Goal: Task Accomplishment & Management: Use online tool/utility

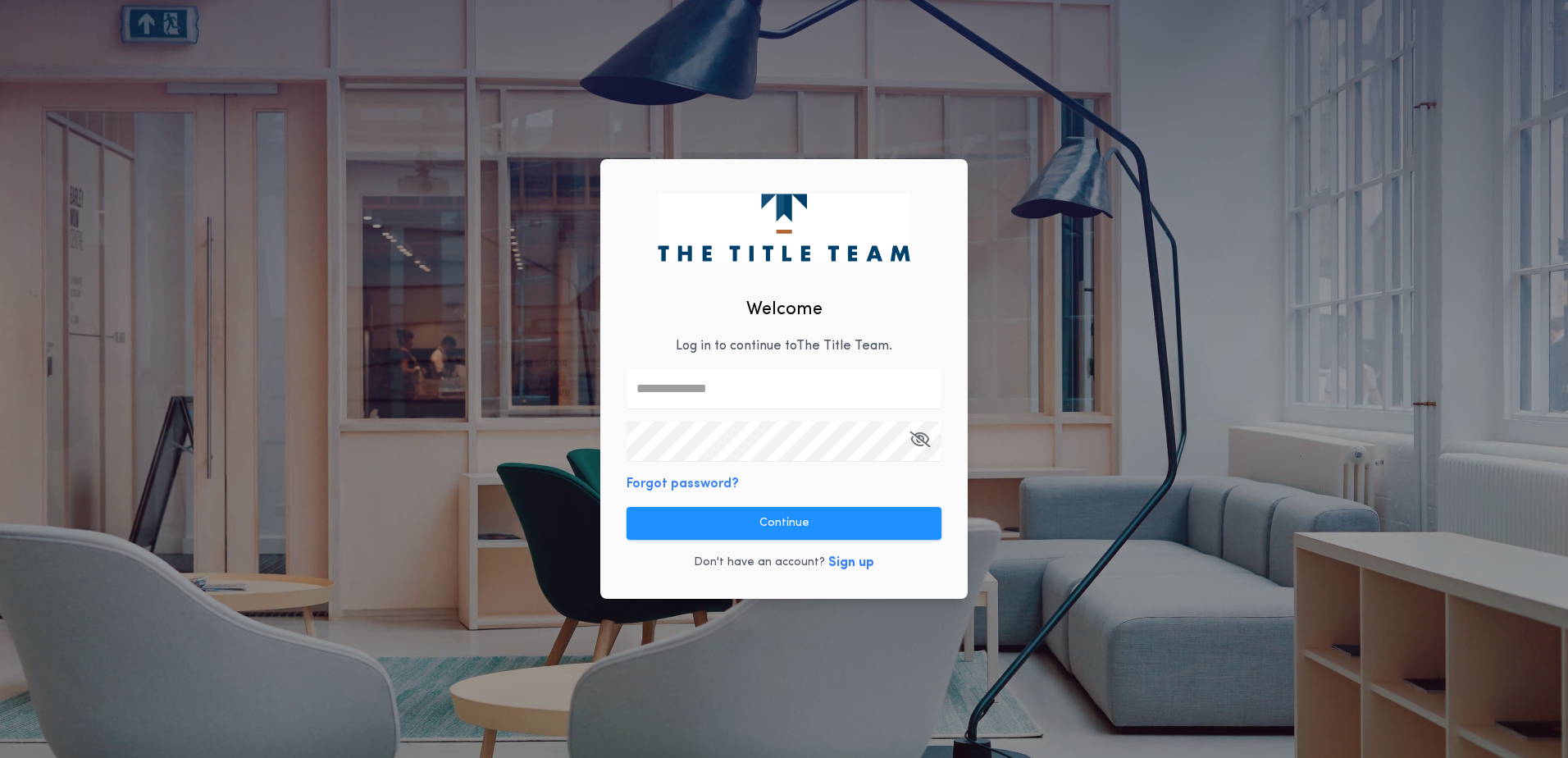
click at [655, 390] on input "text" at bounding box center [784, 389] width 315 height 40
type input "**********"
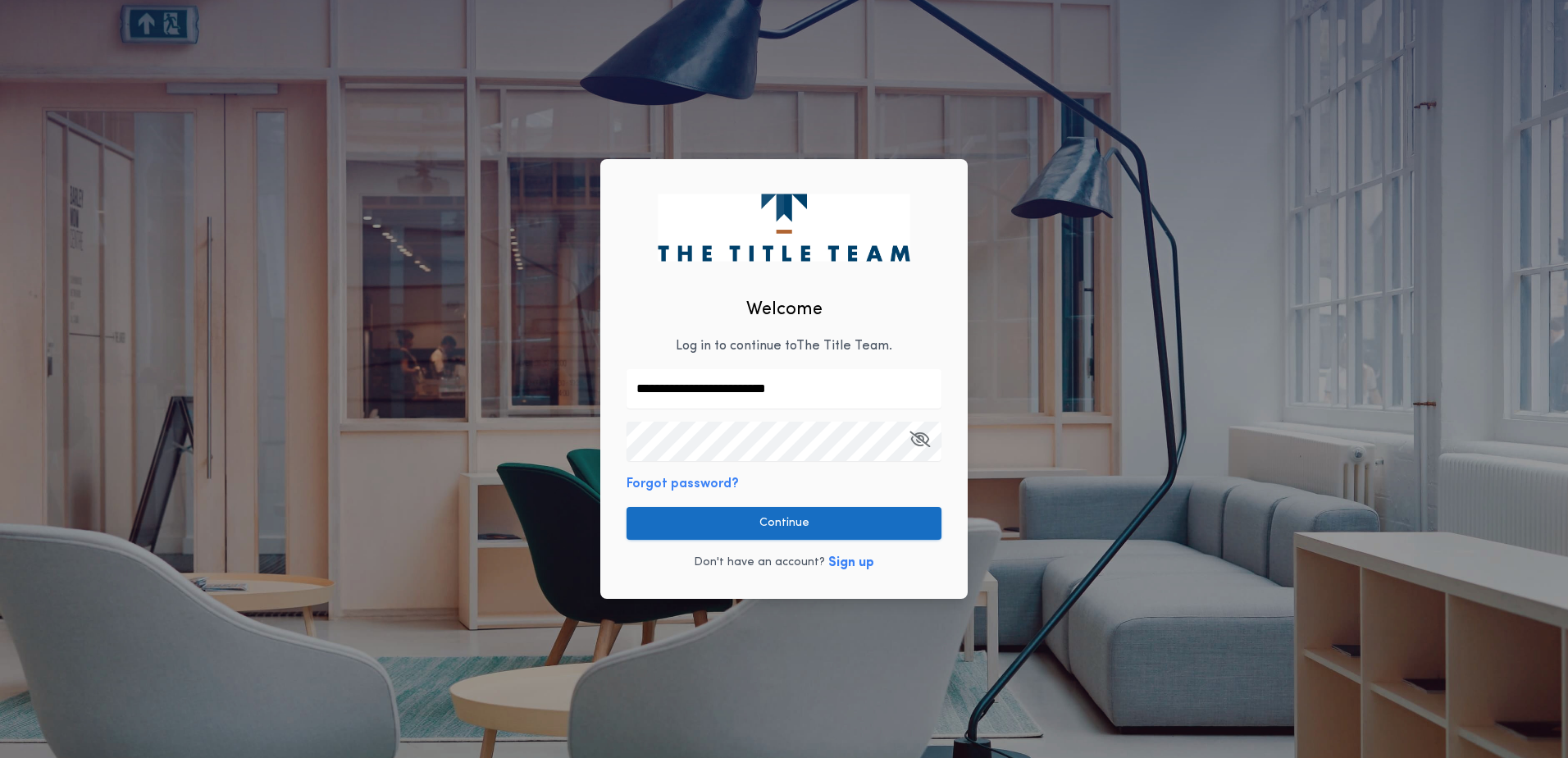
click at [928, 528] on button "Continue" at bounding box center [784, 523] width 315 height 33
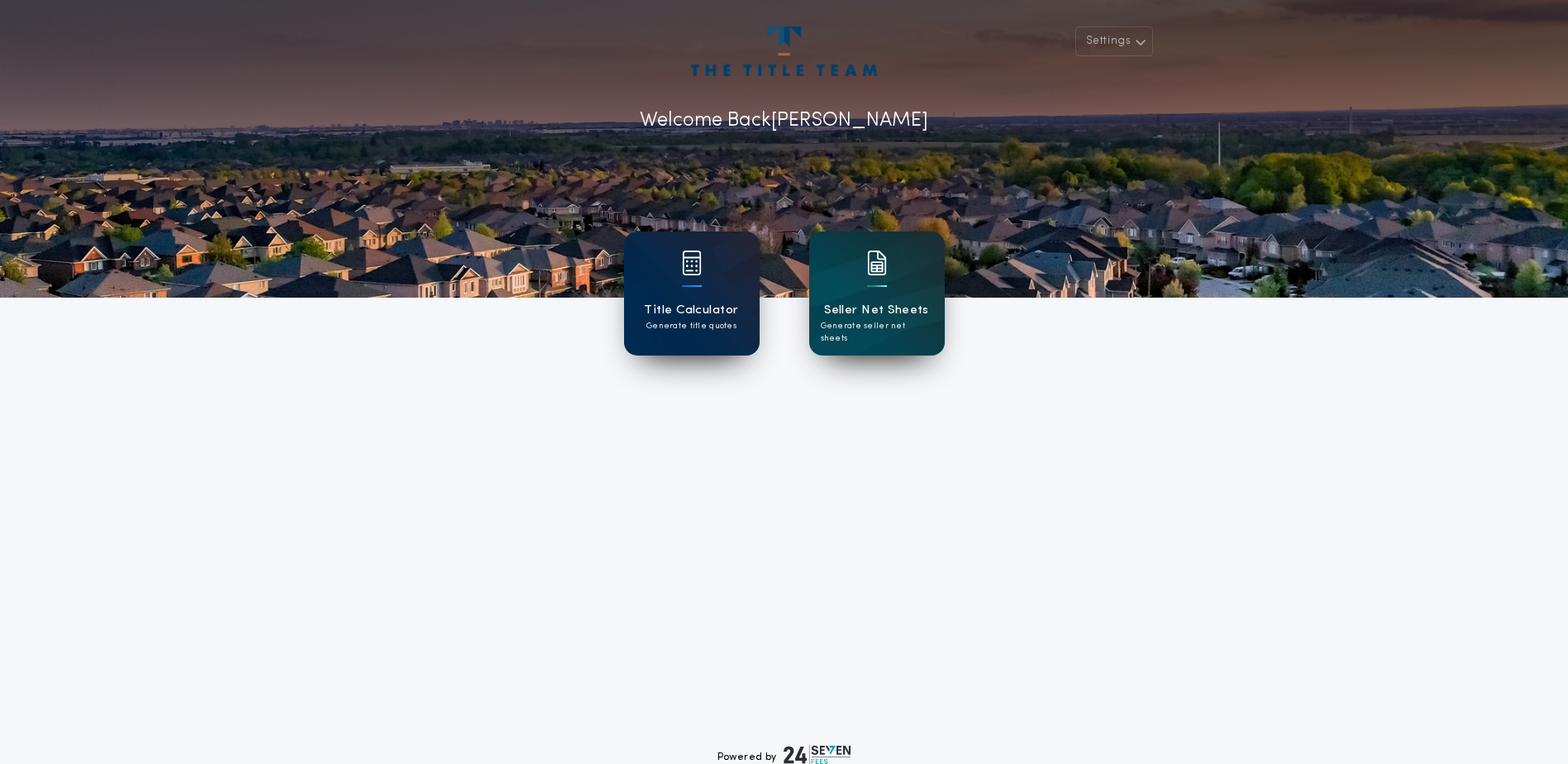
click at [755, 279] on div "Title Calculator Generate title quotes" at bounding box center [692, 293] width 136 height 124
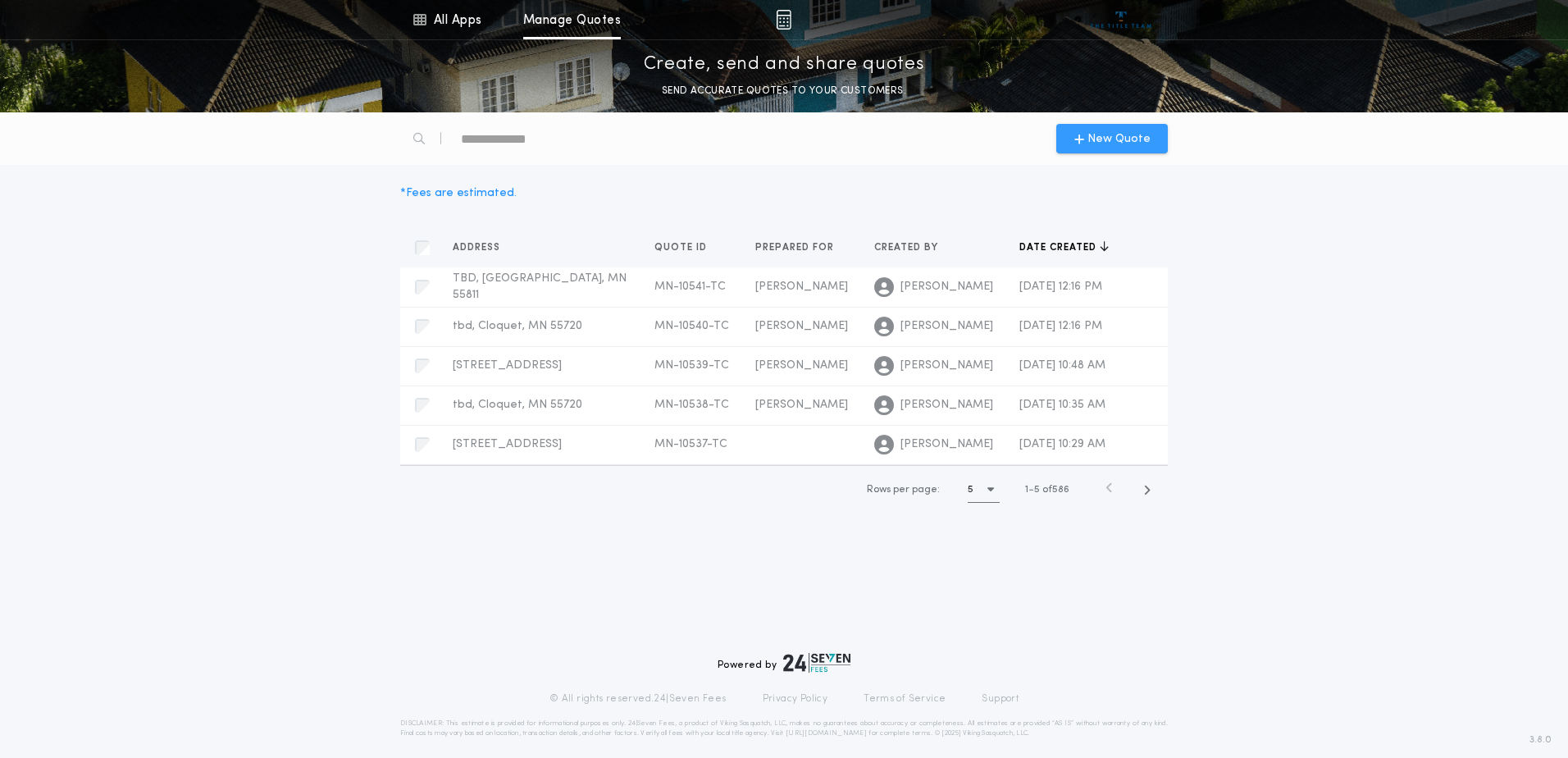
click at [1133, 140] on span "New Quote" at bounding box center [1119, 138] width 63 height 17
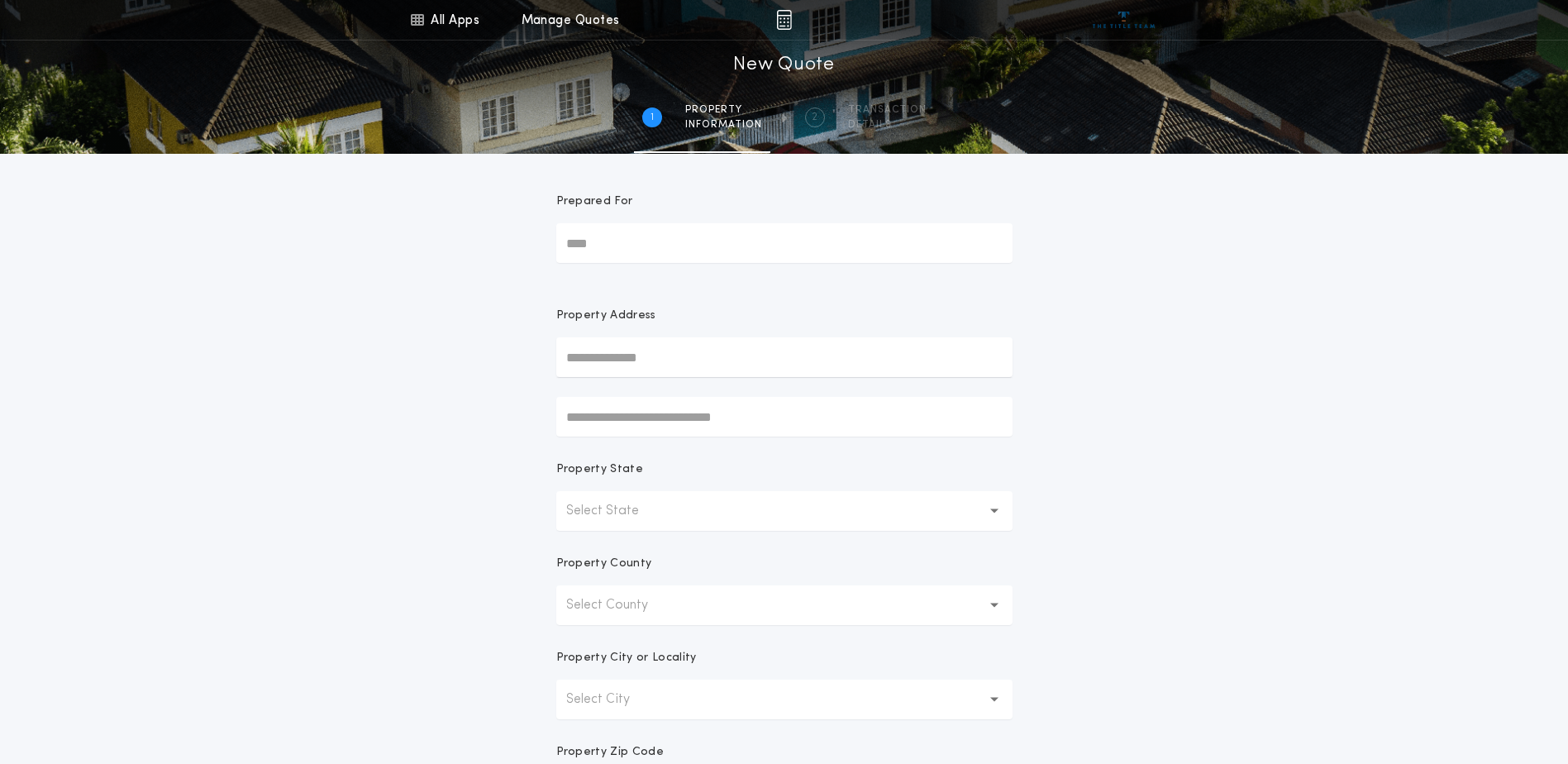
click at [632, 256] on input "Prepared For" at bounding box center [784, 244] width 456 height 40
type input "**********"
click at [967, 510] on button "Select State" at bounding box center [784, 511] width 456 height 40
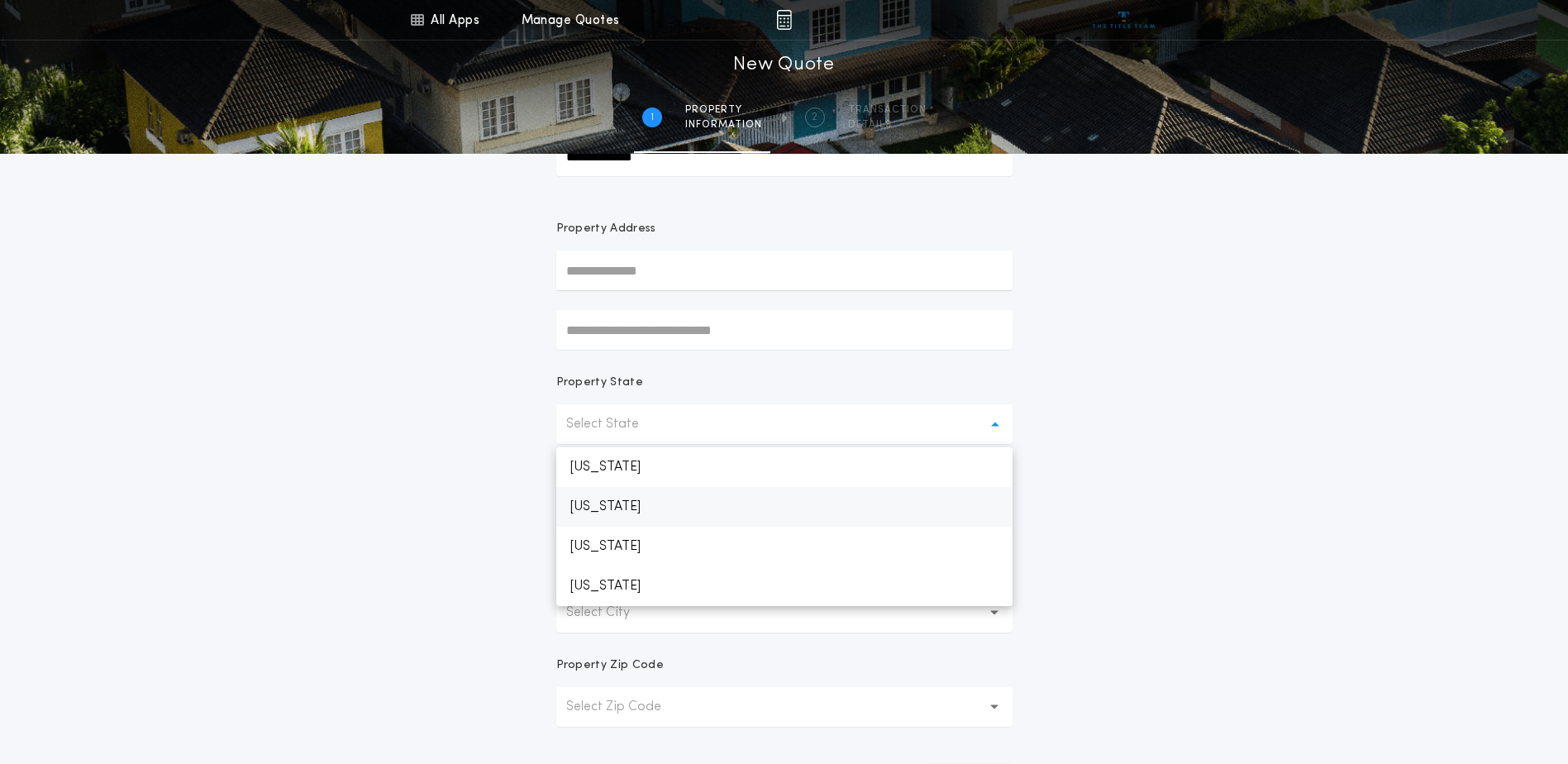
scroll to position [313, 0]
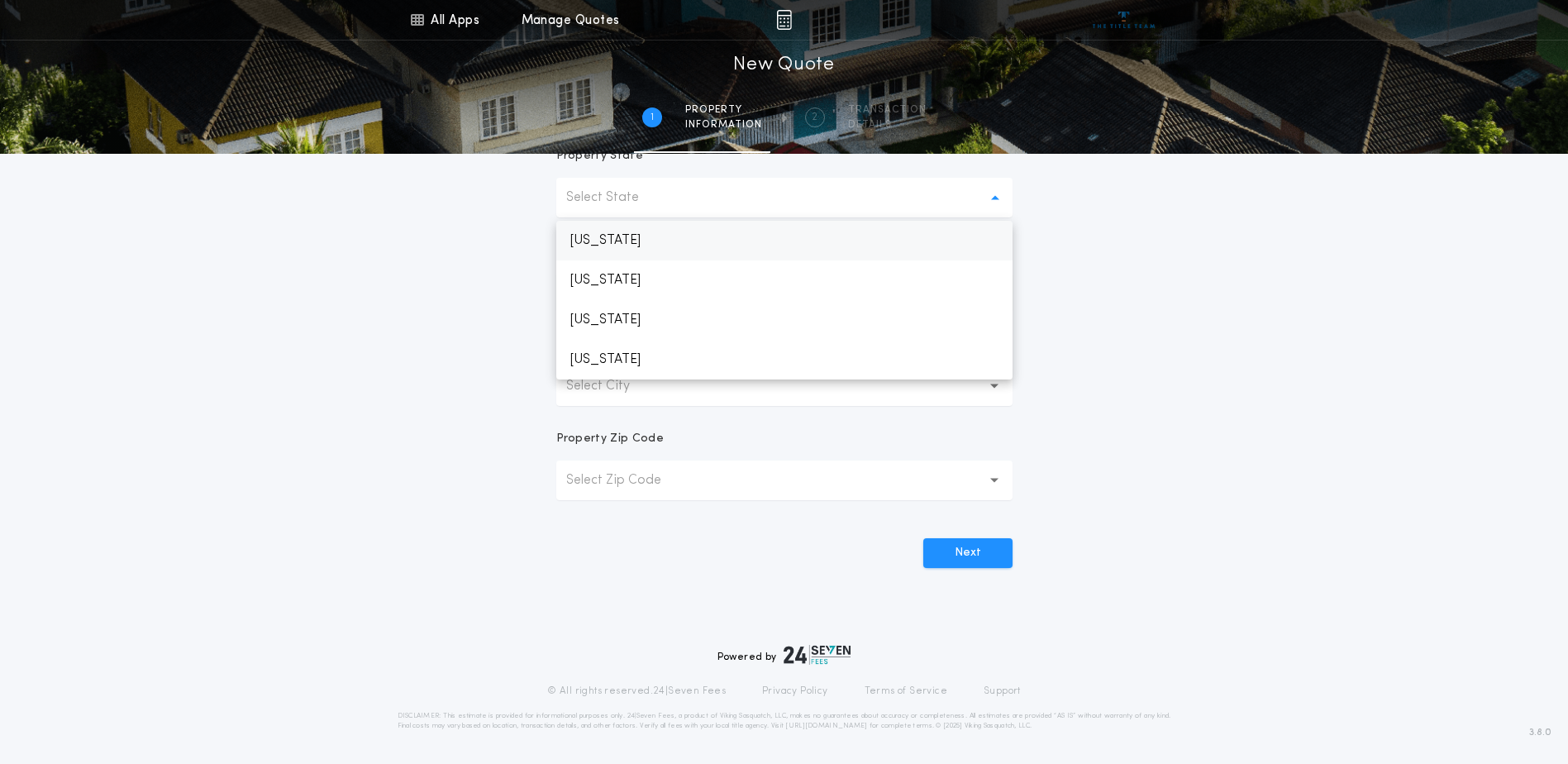
click at [630, 243] on p "[US_STATE]" at bounding box center [784, 241] width 456 height 40
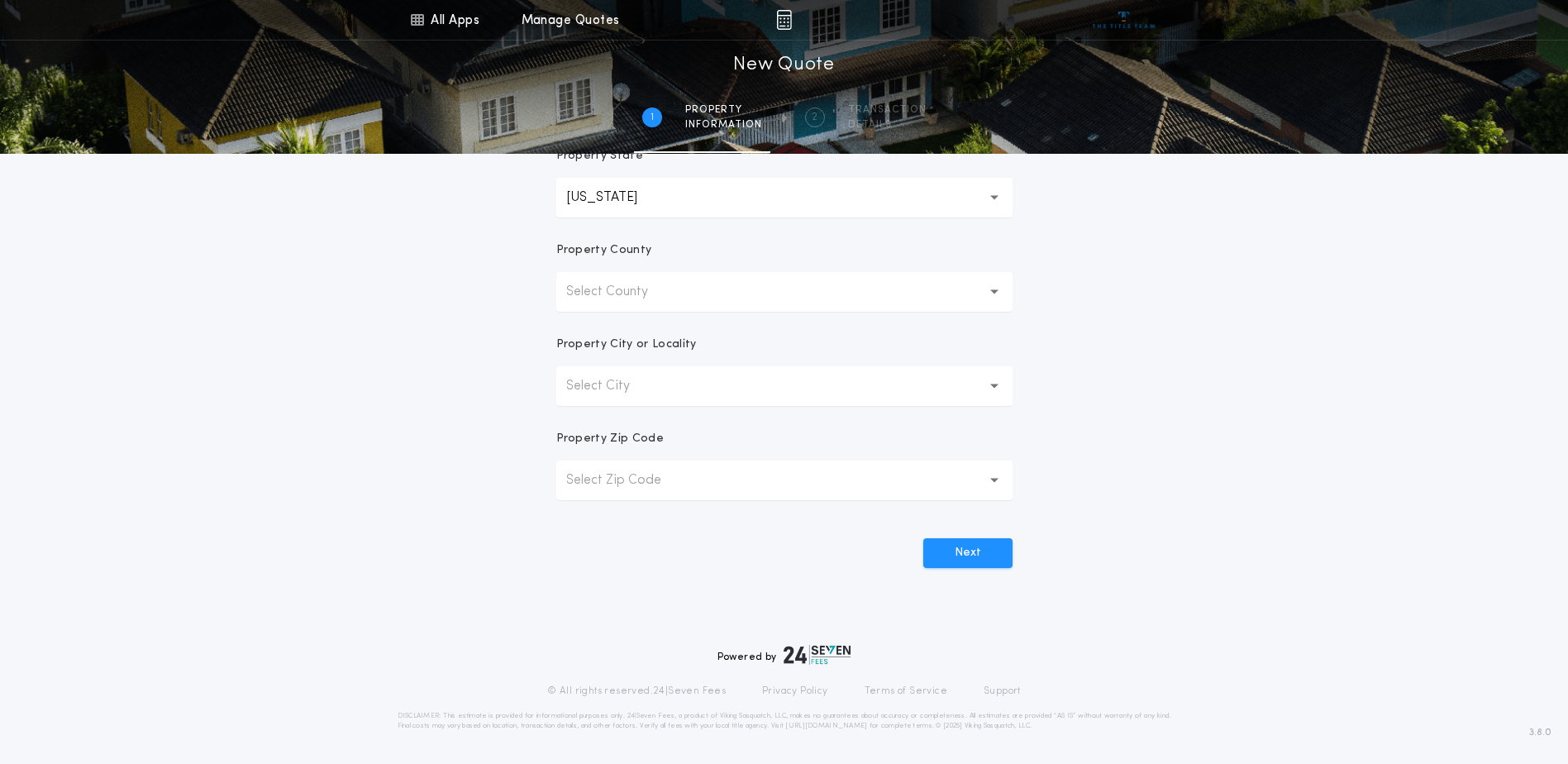
click at [631, 292] on p "Select County" at bounding box center [620, 291] width 109 height 20
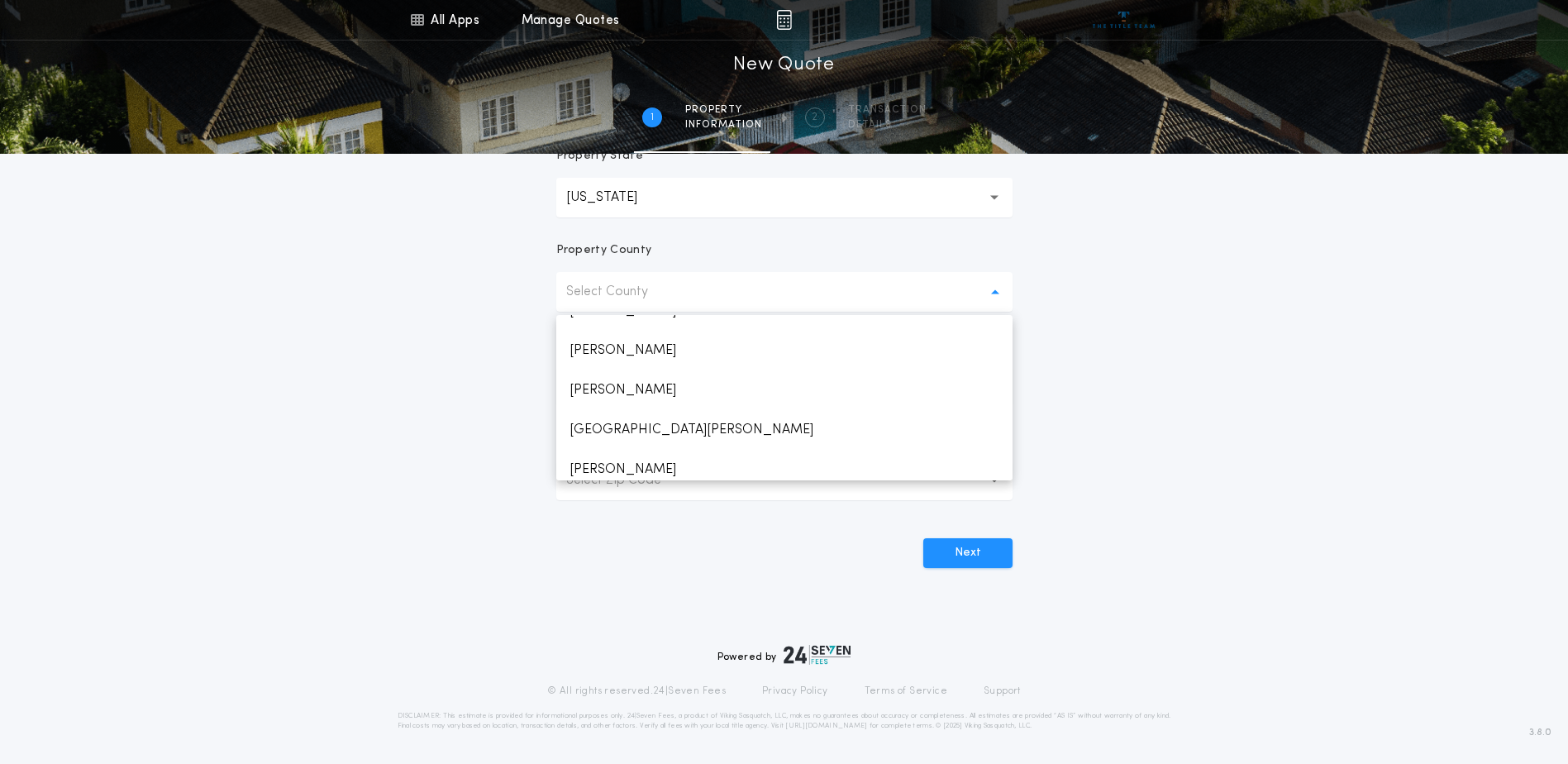
scroll to position [2727, 0]
click at [637, 425] on p "[GEOGRAPHIC_DATA][PERSON_NAME]" at bounding box center [784, 424] width 456 height 40
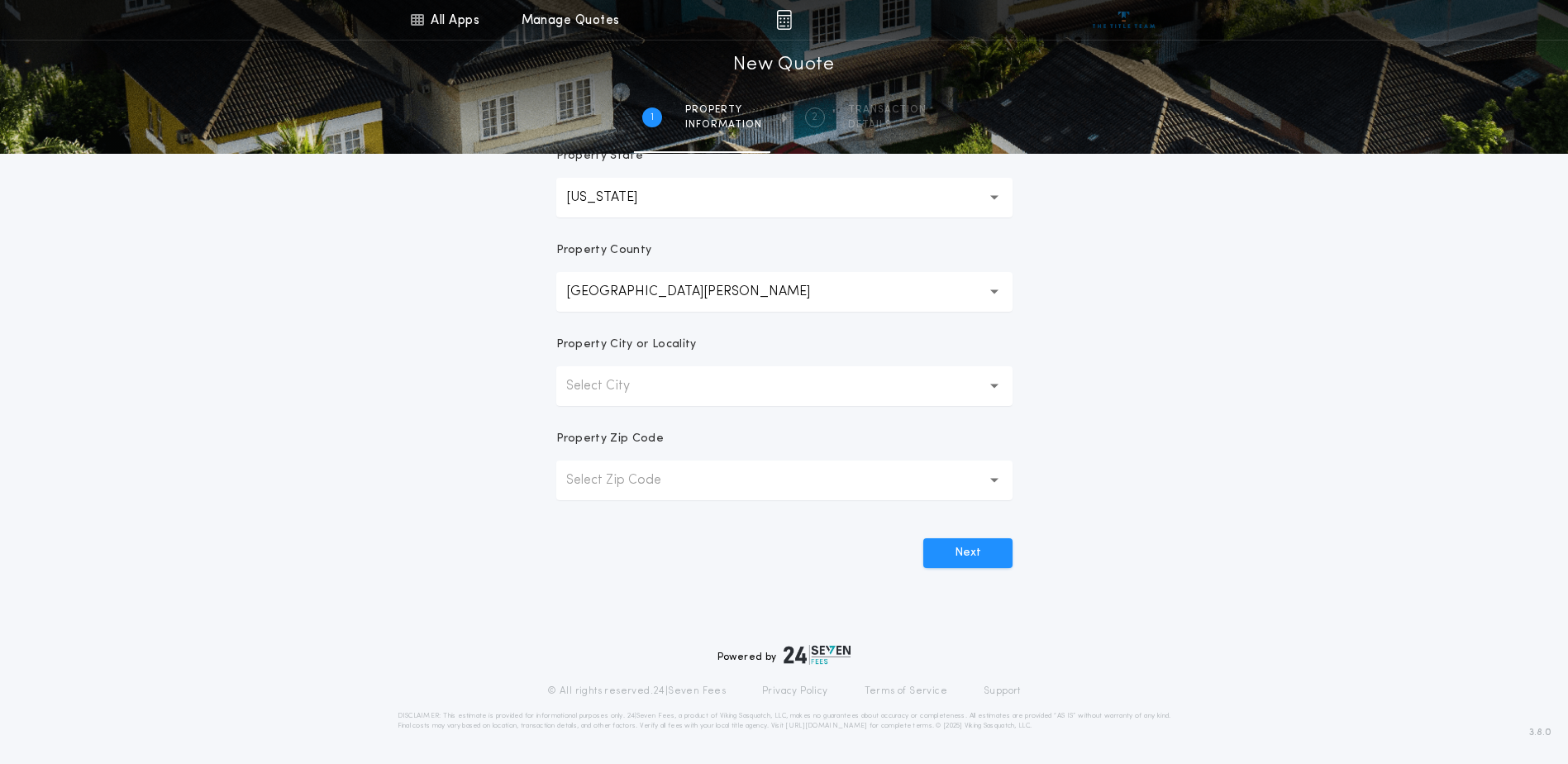
click at [639, 388] on p "Select City" at bounding box center [611, 386] width 91 height 20
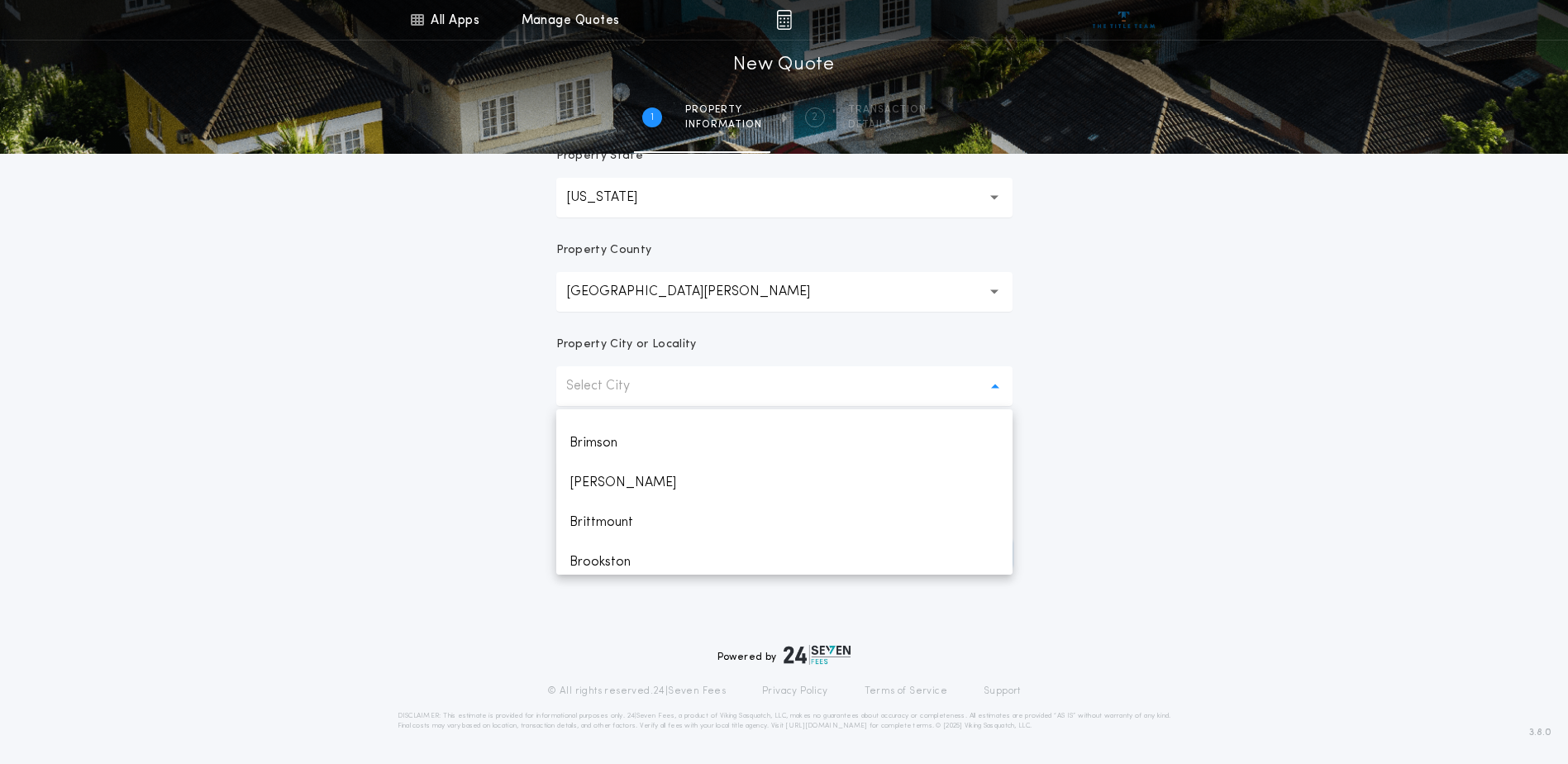
scroll to position [496, 0]
click at [612, 453] on p "Brimson" at bounding box center [784, 449] width 456 height 40
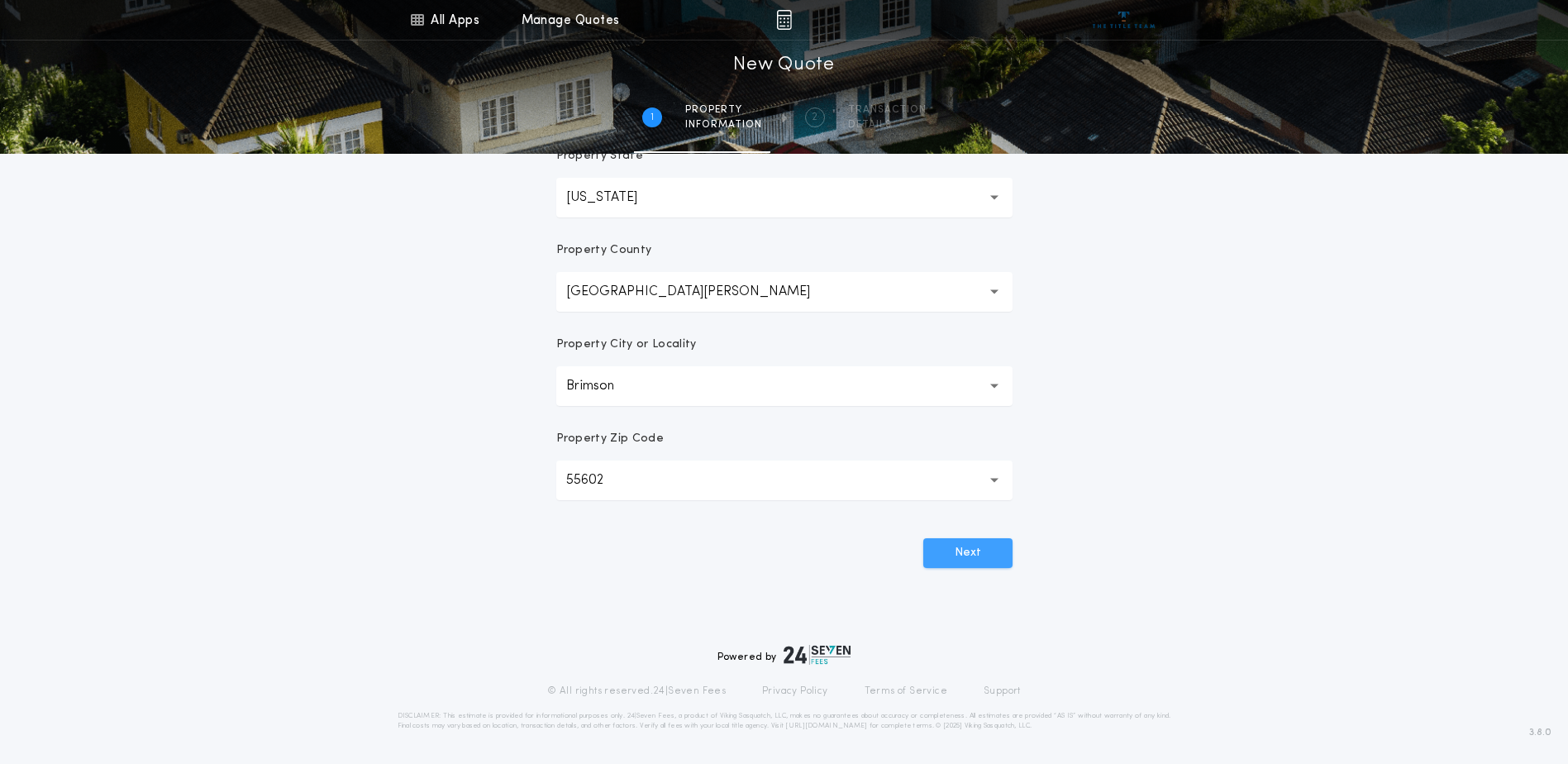
click at [953, 551] on button "Next" at bounding box center [968, 552] width 90 height 30
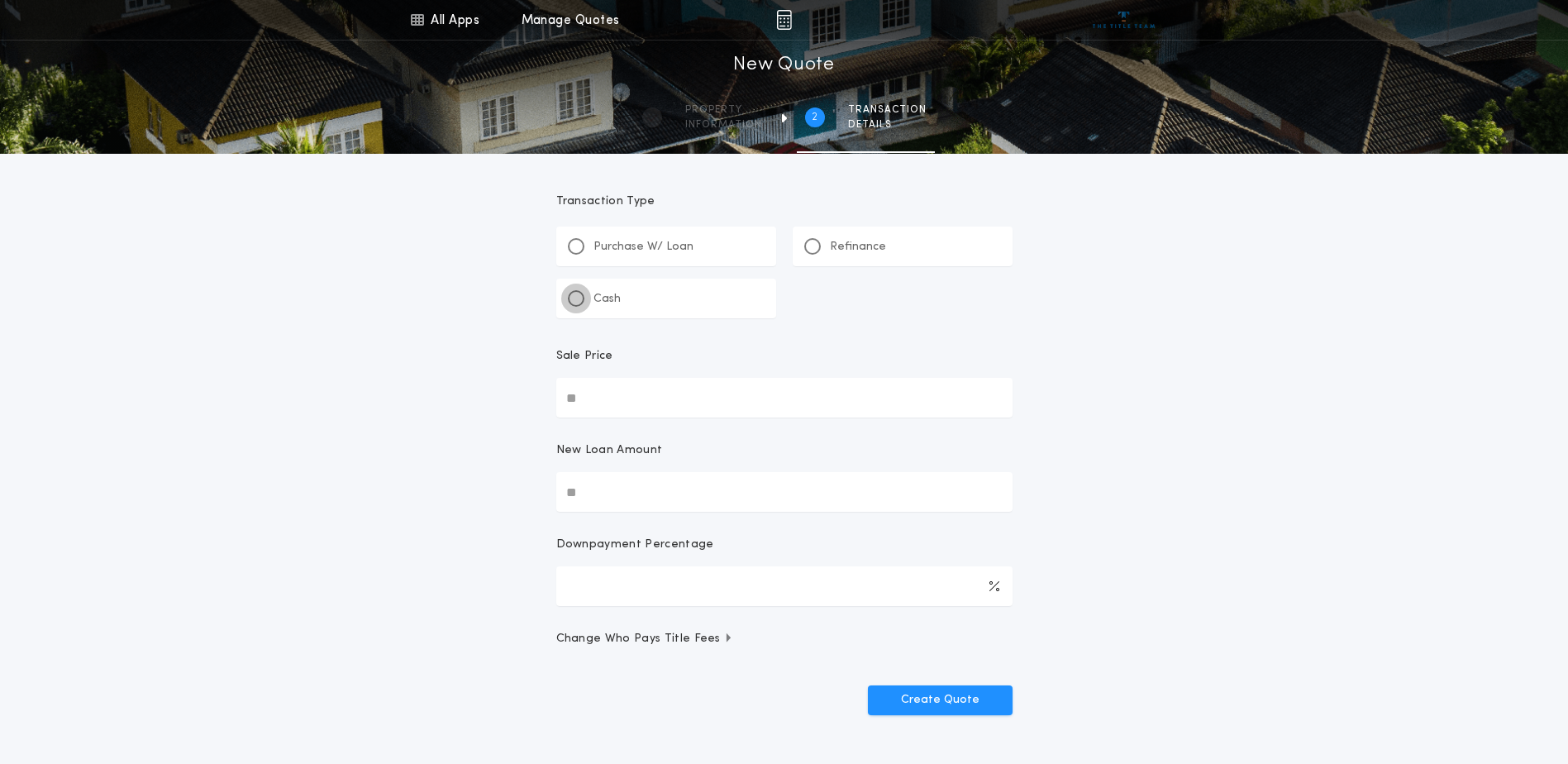
click at [570, 302] on div at bounding box center [576, 298] width 16 height 16
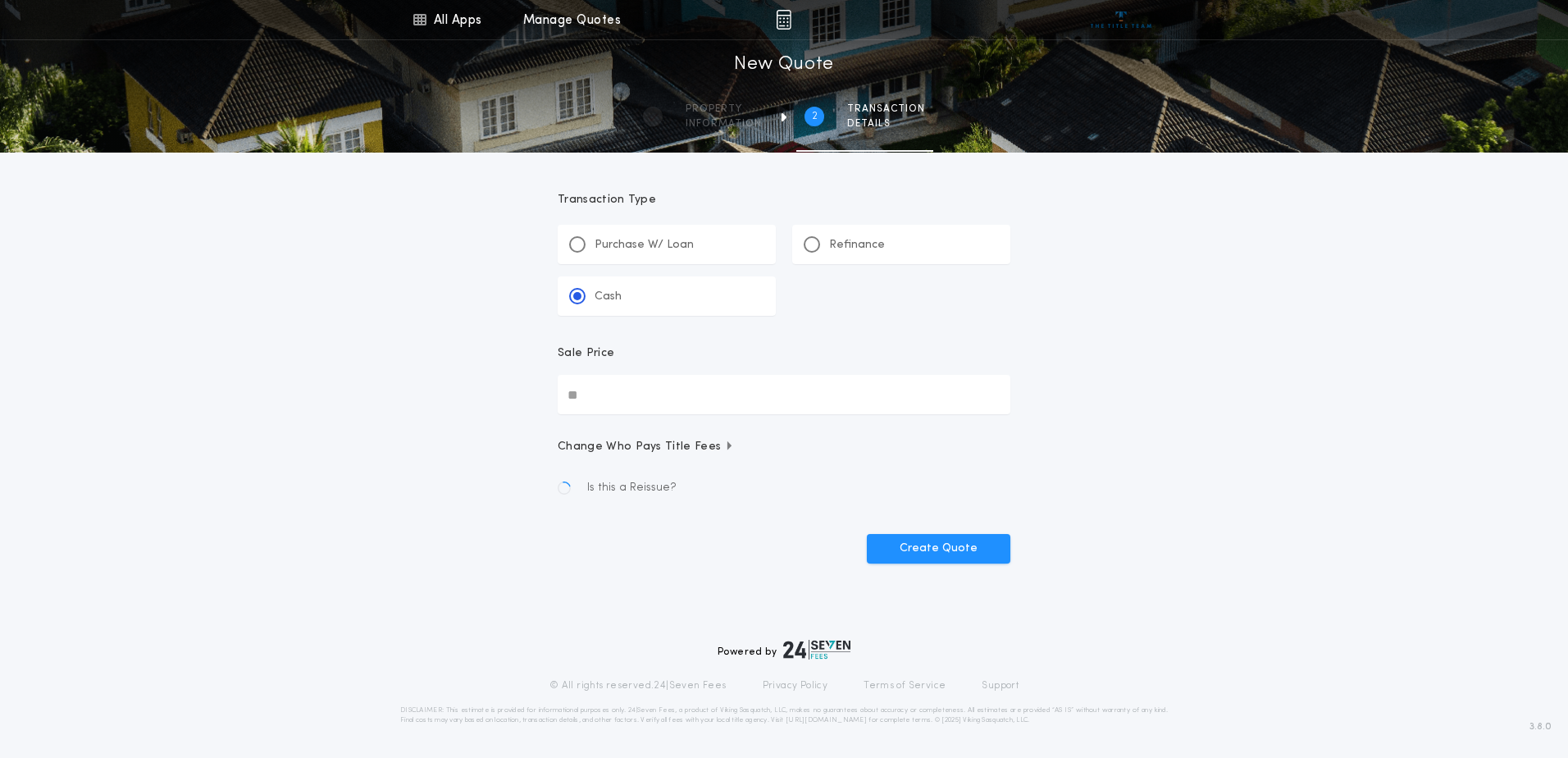
click at [620, 405] on input "Sale Price" at bounding box center [784, 394] width 453 height 40
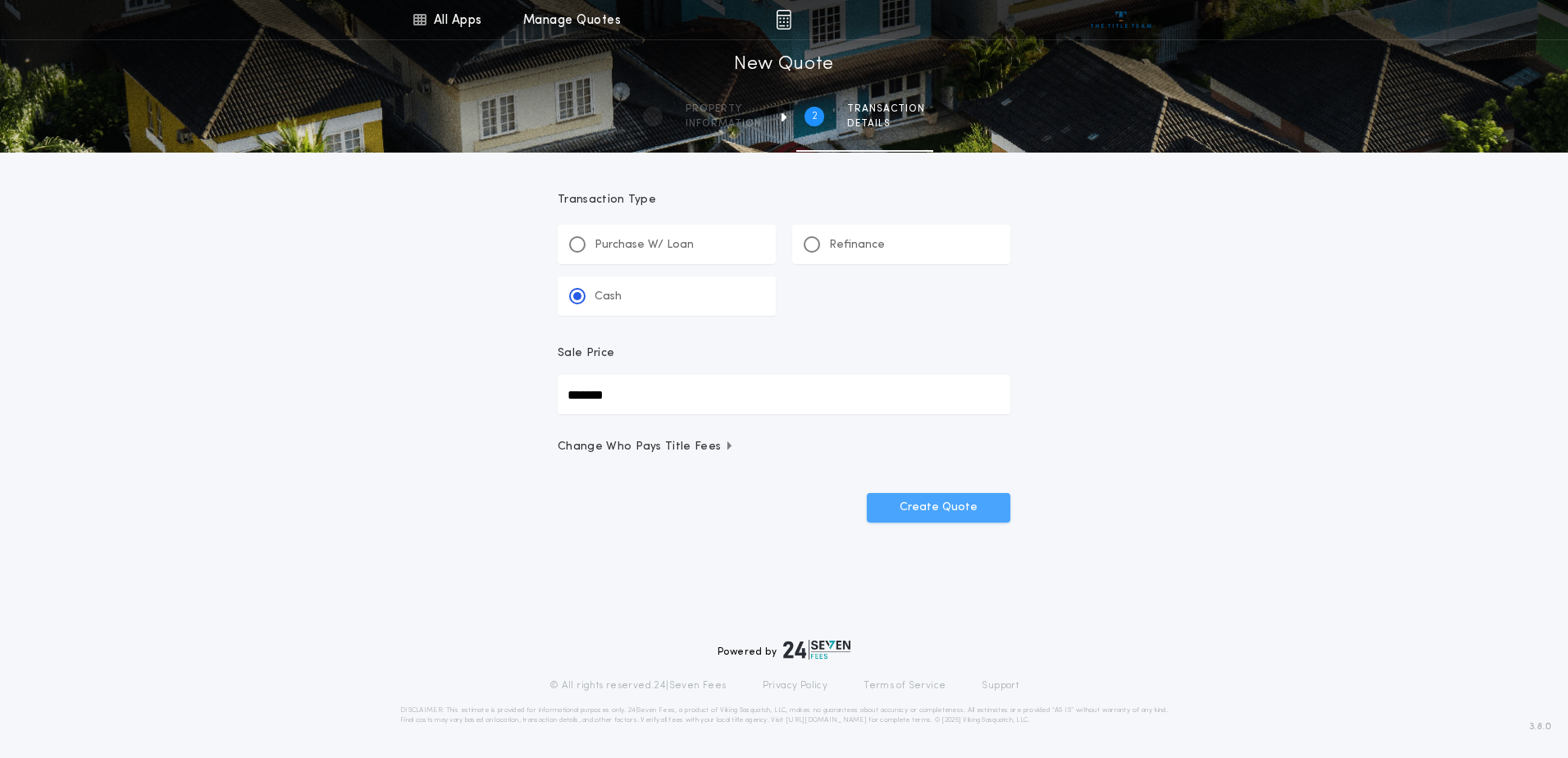
type input "*******"
click at [931, 510] on button "Create Quote" at bounding box center [938, 507] width 144 height 30
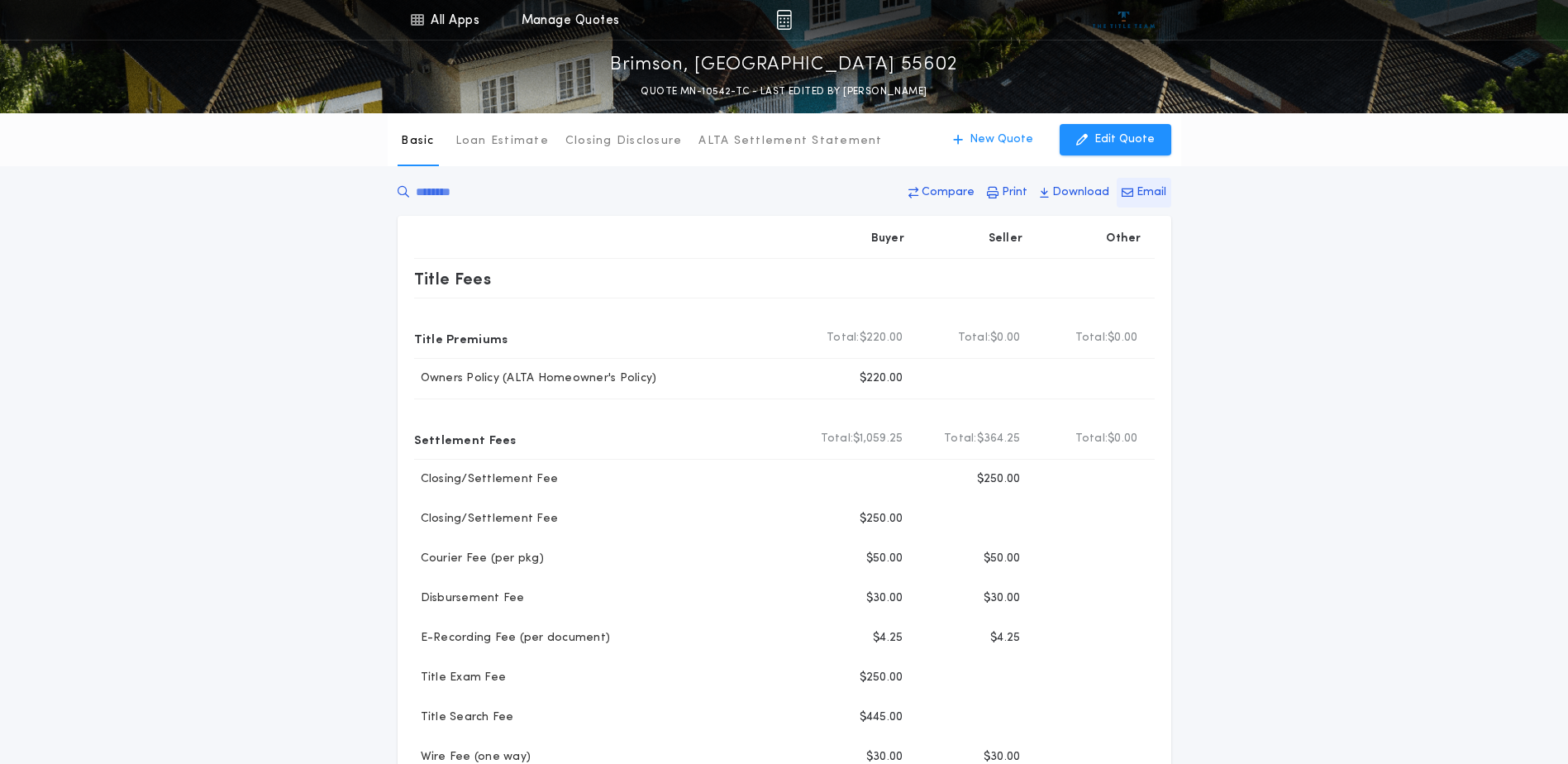
click at [1141, 188] on p "Email" at bounding box center [1151, 193] width 30 height 16
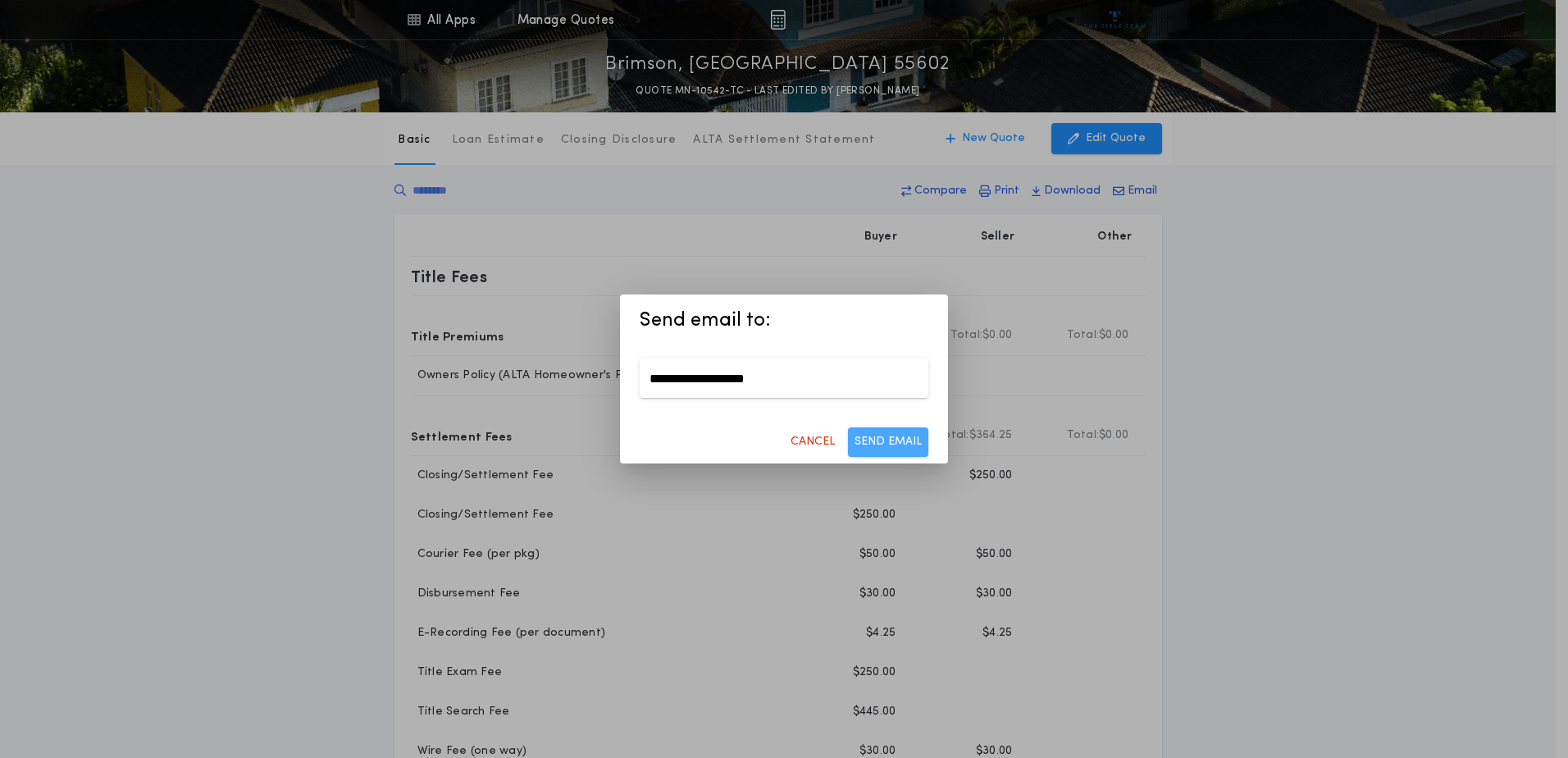
type input "**********"
click at [914, 446] on button "SEND EMAIL" at bounding box center [887, 442] width 80 height 30
